Goal: Task Accomplishment & Management: Manage account settings

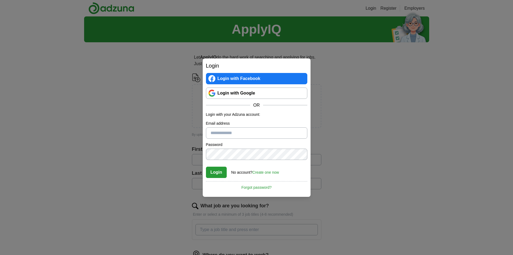
click at [232, 94] on link "Login with Google" at bounding box center [256, 93] width 101 height 11
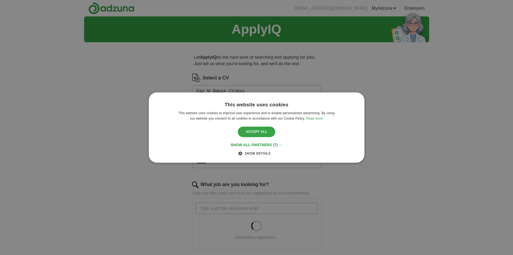
click at [259, 130] on div "Accept all" at bounding box center [257, 132] width 38 height 10
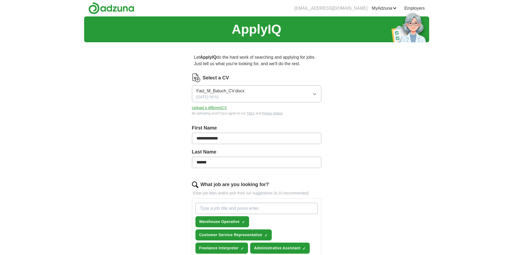
click at [381, 9] on link "MyAdzuna" at bounding box center [384, 8] width 25 height 6
click at [0, 0] on link "Posted jobs" at bounding box center [0, 0] width 0 height 0
